Goal: Information Seeking & Learning: Learn about a topic

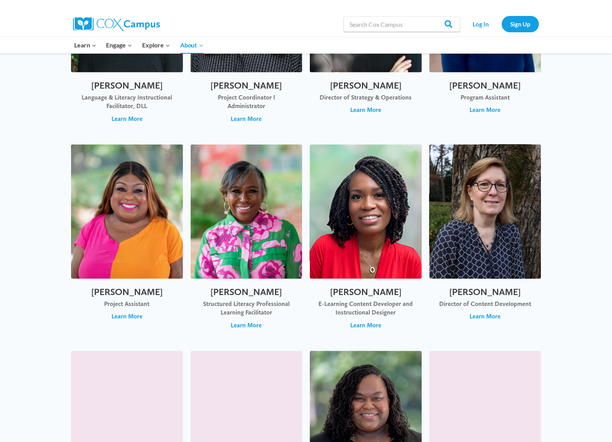
scroll to position [340, 0]
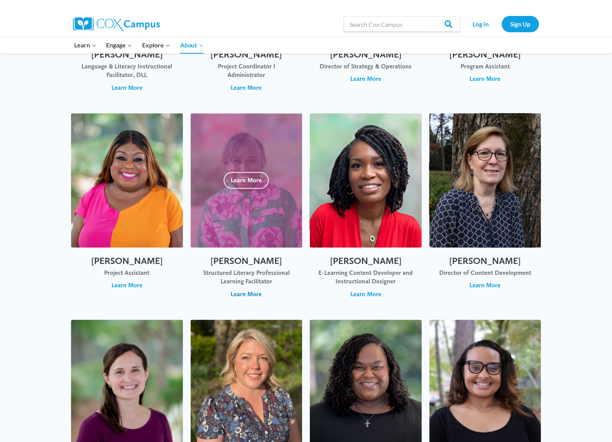
click at [250, 294] on span "Learn More" at bounding box center [246, 294] width 31 height 9
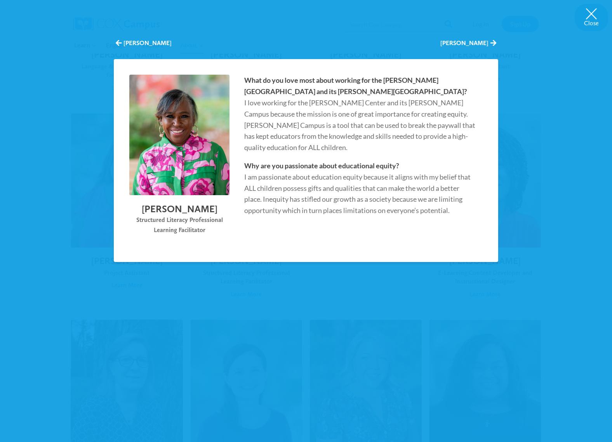
drag, startPoint x: 213, startPoint y: 231, endPoint x: 140, endPoint y: 216, distance: 74.6
click at [140, 216] on div "Structured Literacy Professional Learning Facilitator" at bounding box center [179, 225] width 100 height 20
click at [140, 221] on div "Structured Literacy Professional Learning Facilitator" at bounding box center [179, 225] width 100 height 20
drag, startPoint x: 135, startPoint y: 221, endPoint x: 210, endPoint y: 241, distance: 77.7
click at [210, 241] on div "[PERSON_NAME] Structured Literacy Professional Learning Facilitator What do you…" at bounding box center [306, 160] width 385 height 203
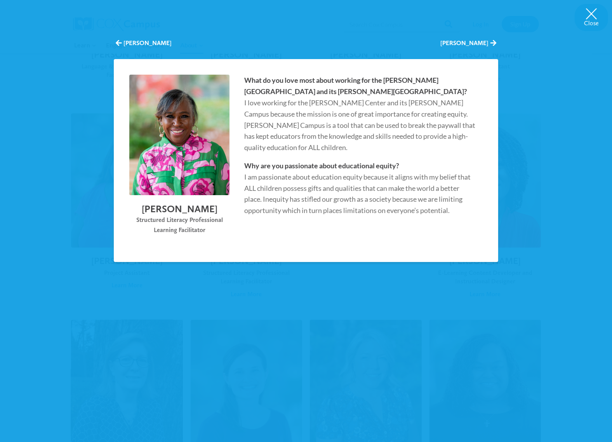
copy div "Structured Literacy Professional Learning Facilitator"
click at [564, 49] on div "Close [PERSON_NAME] [PERSON_NAME] [PERSON_NAME] Structured Literacy Professiona…" at bounding box center [306, 221] width 612 height 442
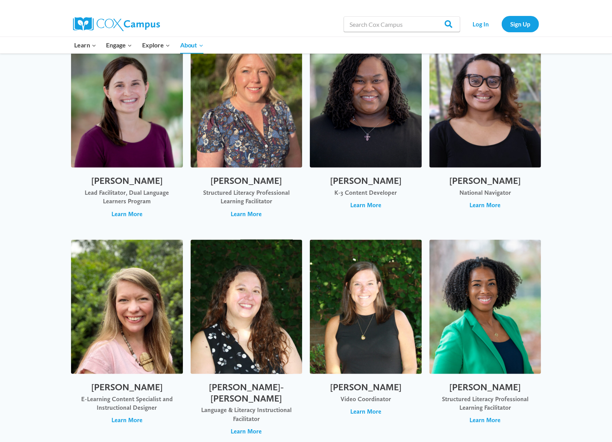
scroll to position [609, 0]
